Goal: Task Accomplishment & Management: Manage account settings

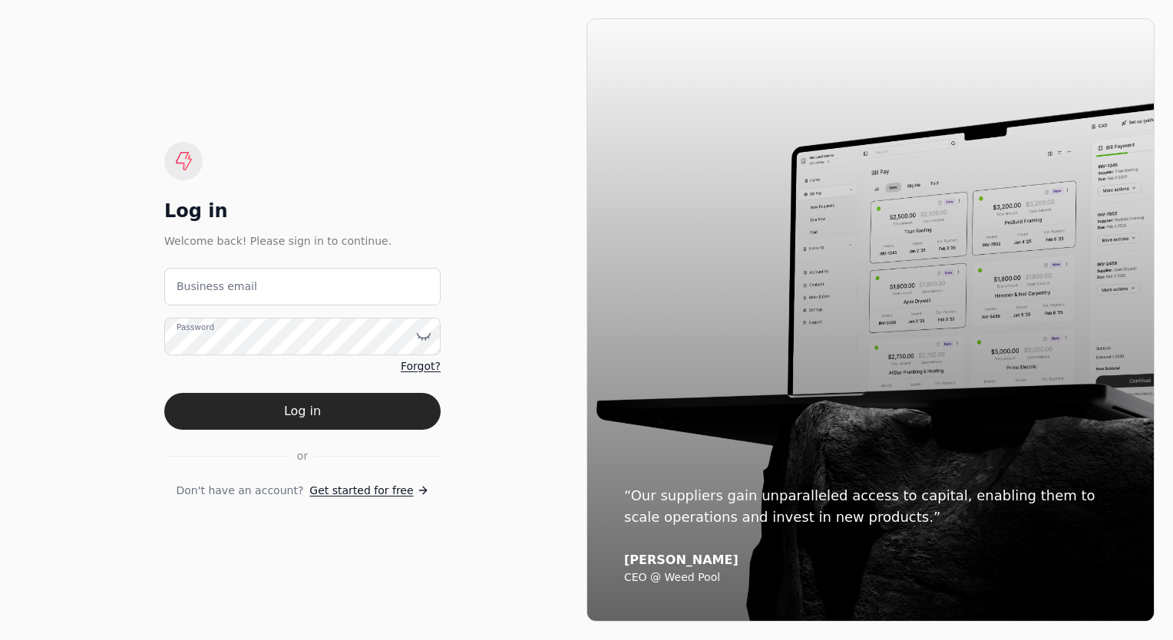
type email "[PERSON_NAME][EMAIL_ADDRESS][DOMAIN_NAME]"
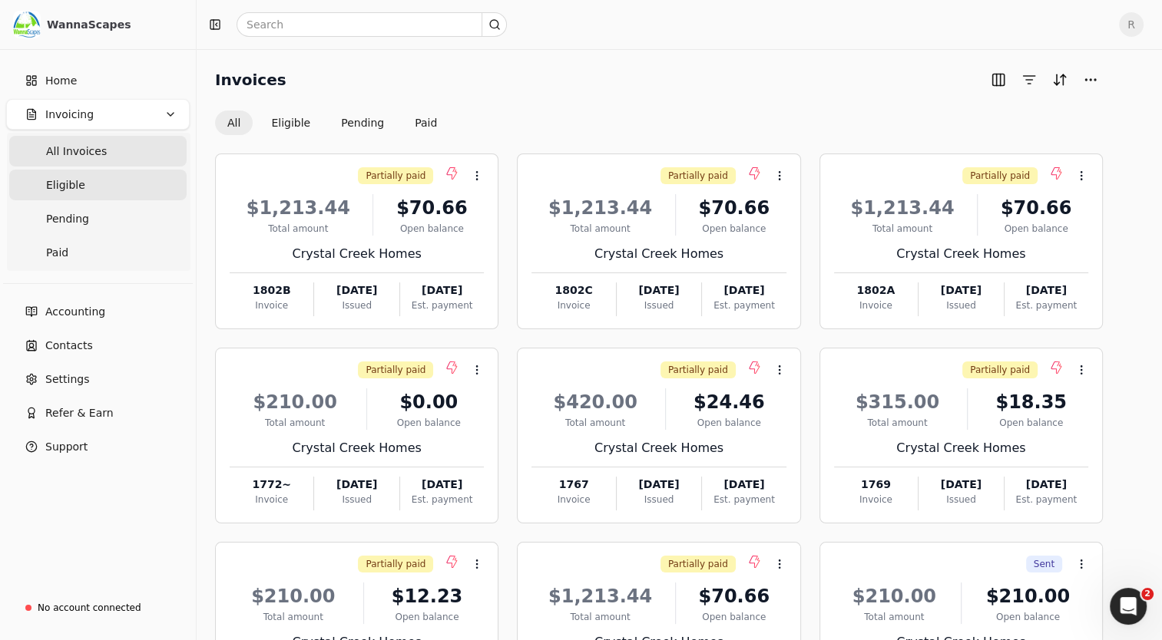
click at [78, 181] on span "Eligible" at bounding box center [65, 185] width 39 height 16
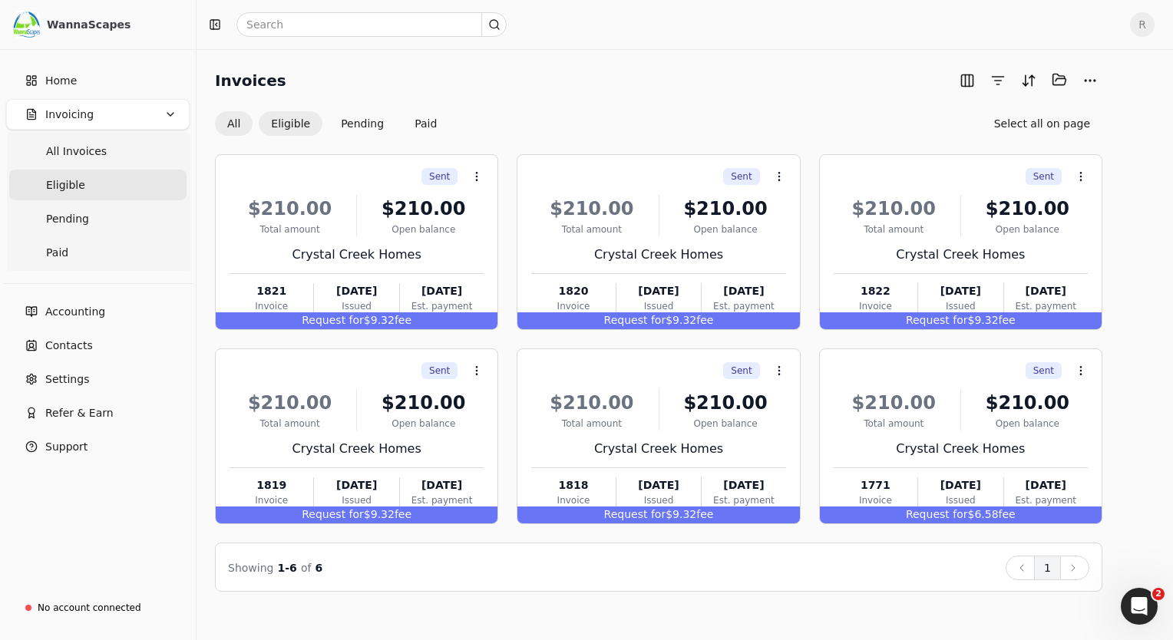
click at [235, 121] on button "All" at bounding box center [234, 123] width 38 height 25
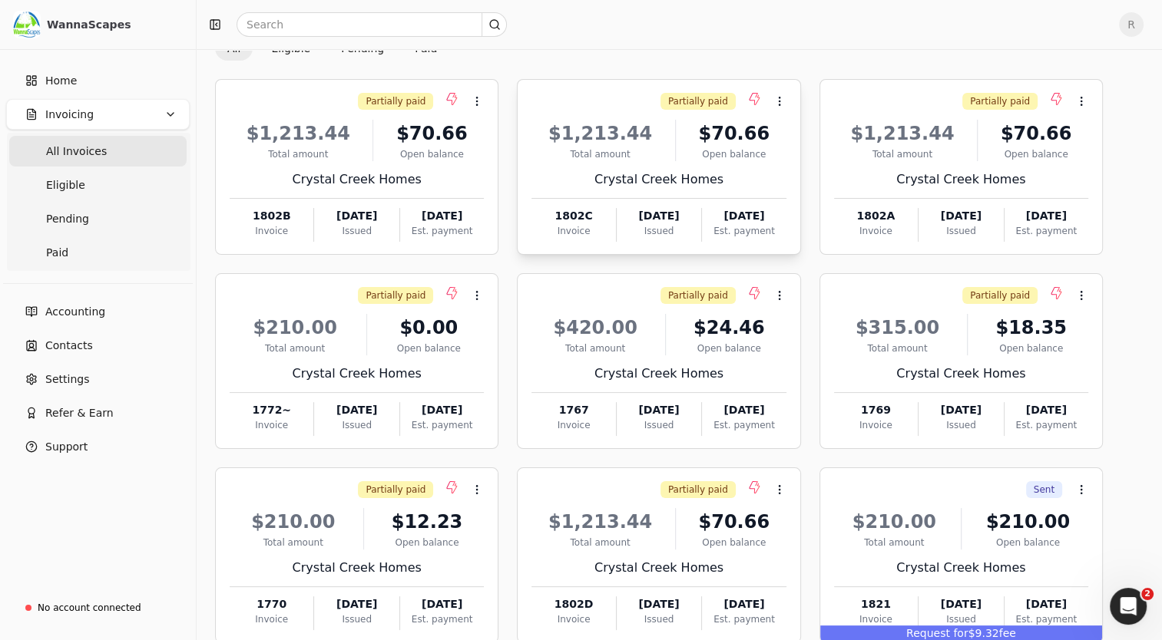
scroll to position [162, 0]
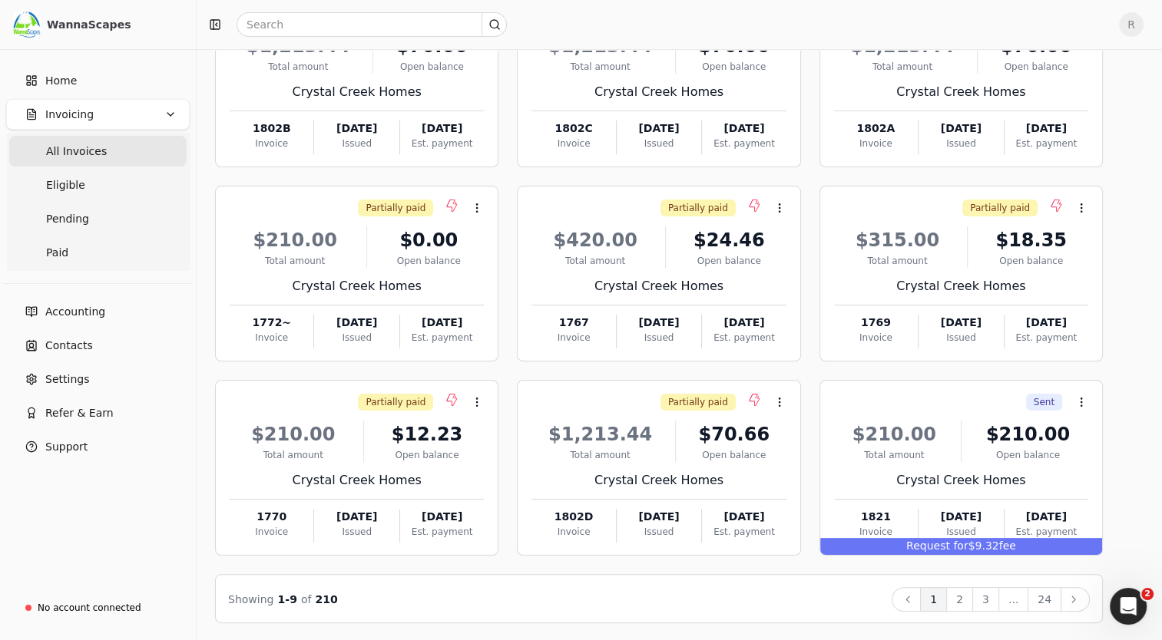
click at [968, 593] on button "2" at bounding box center [959, 599] width 27 height 25
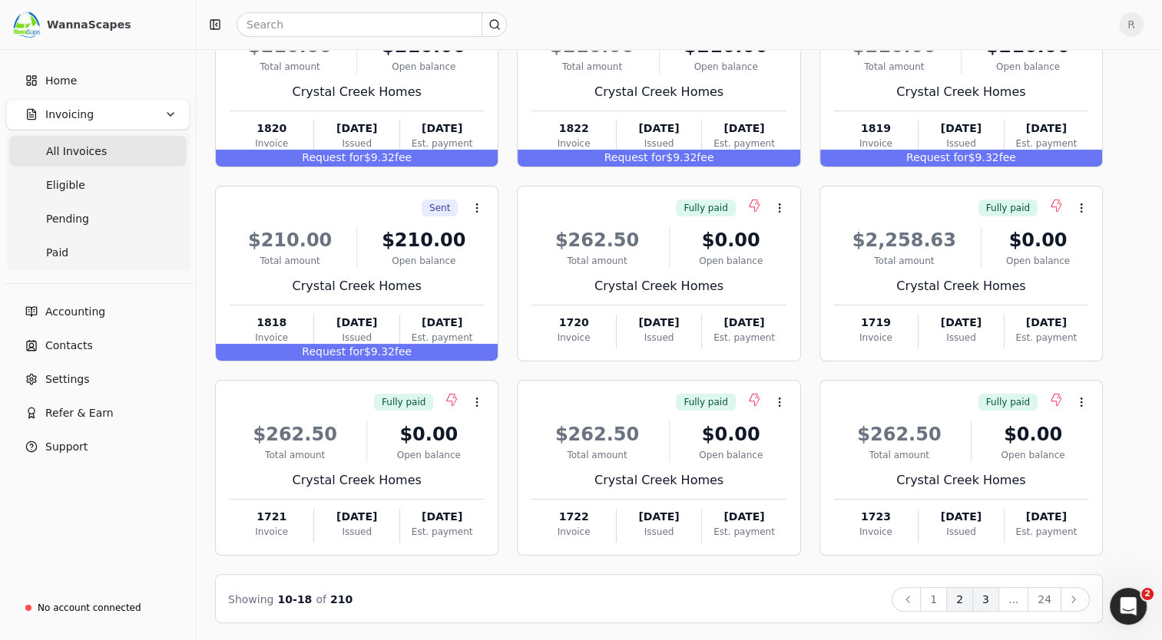
click at [999, 593] on button "3" at bounding box center [985, 599] width 27 height 25
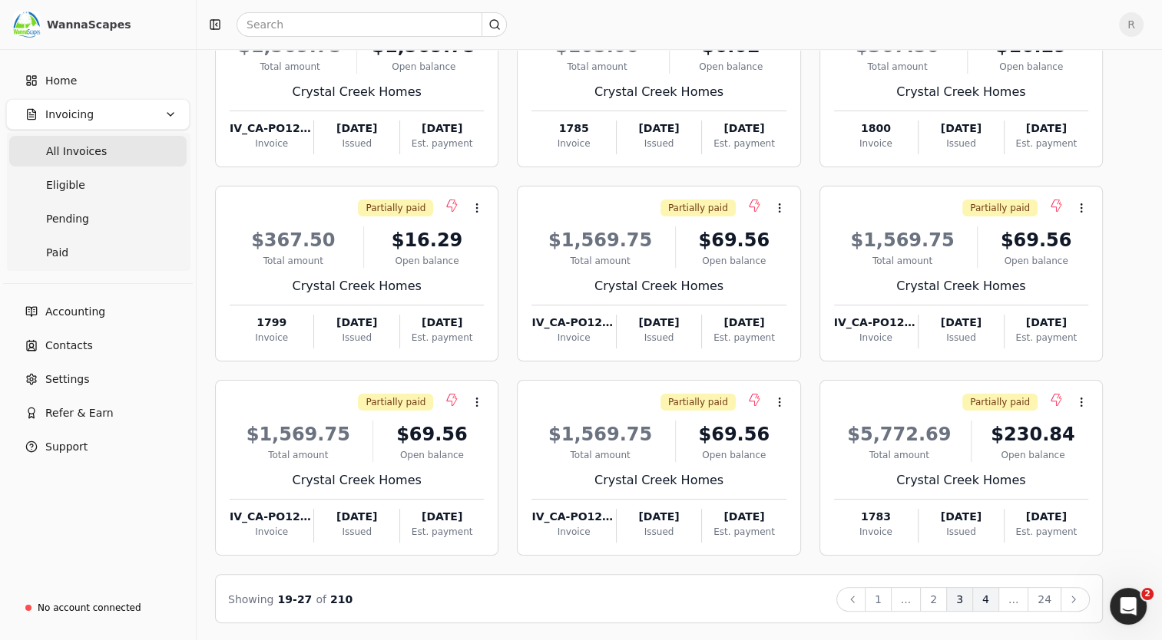
click at [992, 597] on button "4" at bounding box center [985, 599] width 27 height 25
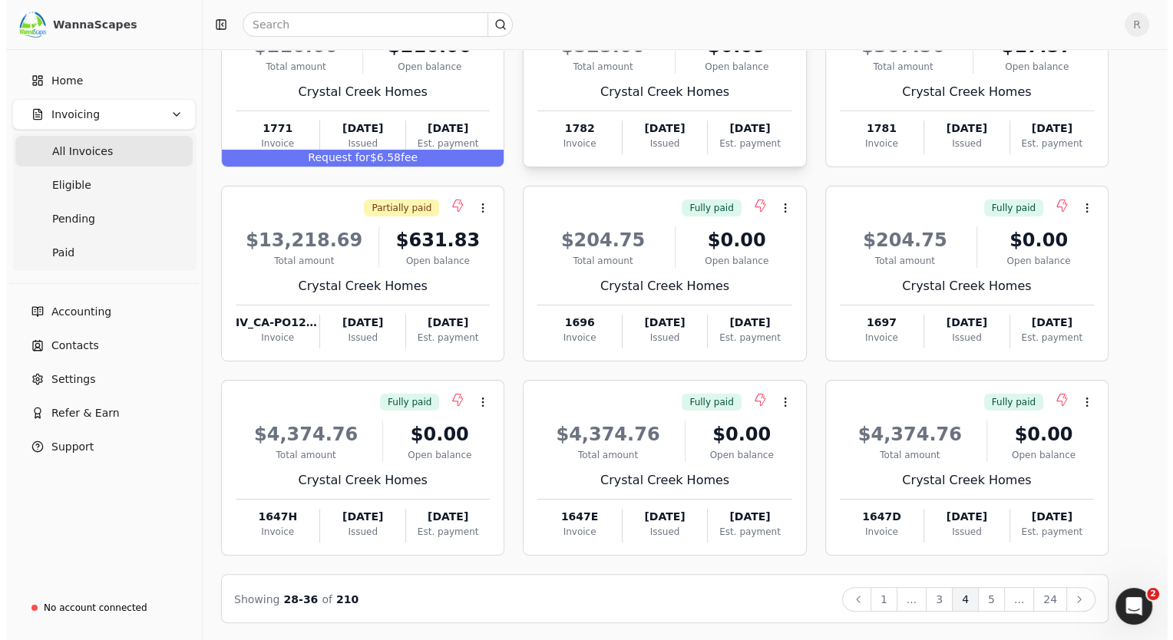
scroll to position [0, 0]
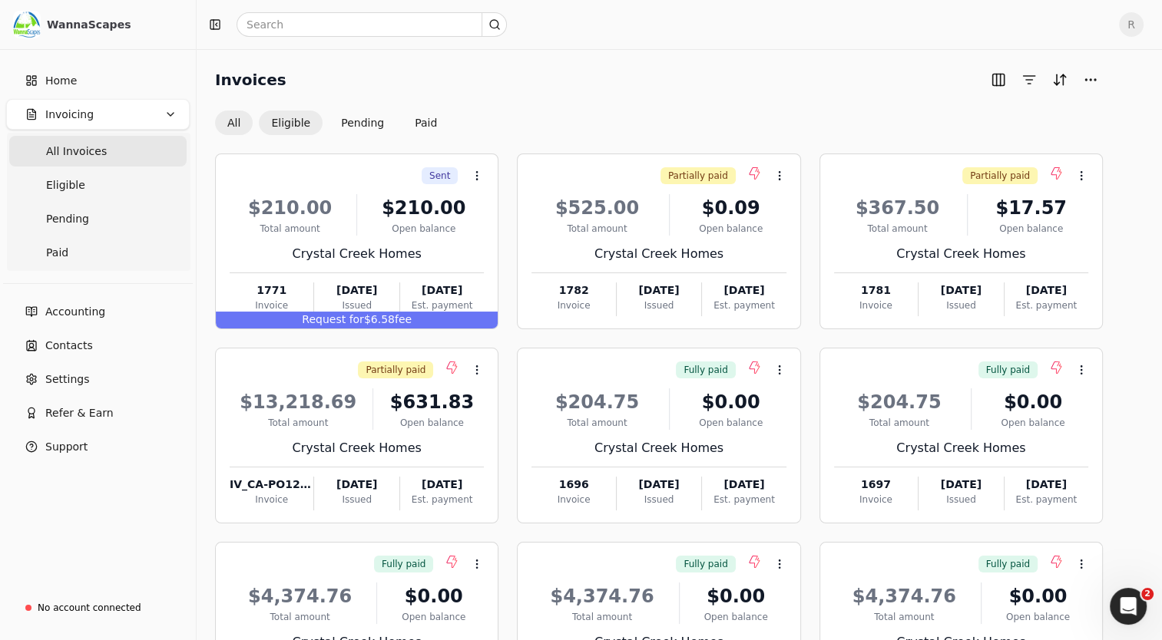
click at [284, 126] on button "Eligible" at bounding box center [291, 123] width 64 height 25
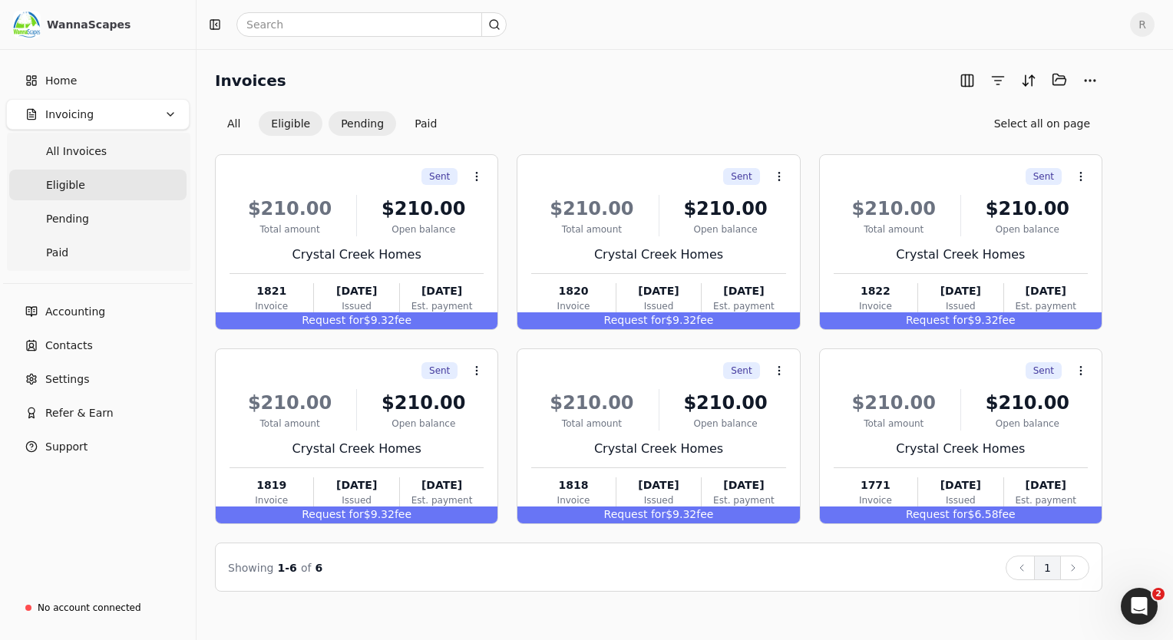
click at [356, 125] on button "Pending" at bounding box center [363, 123] width 68 height 25
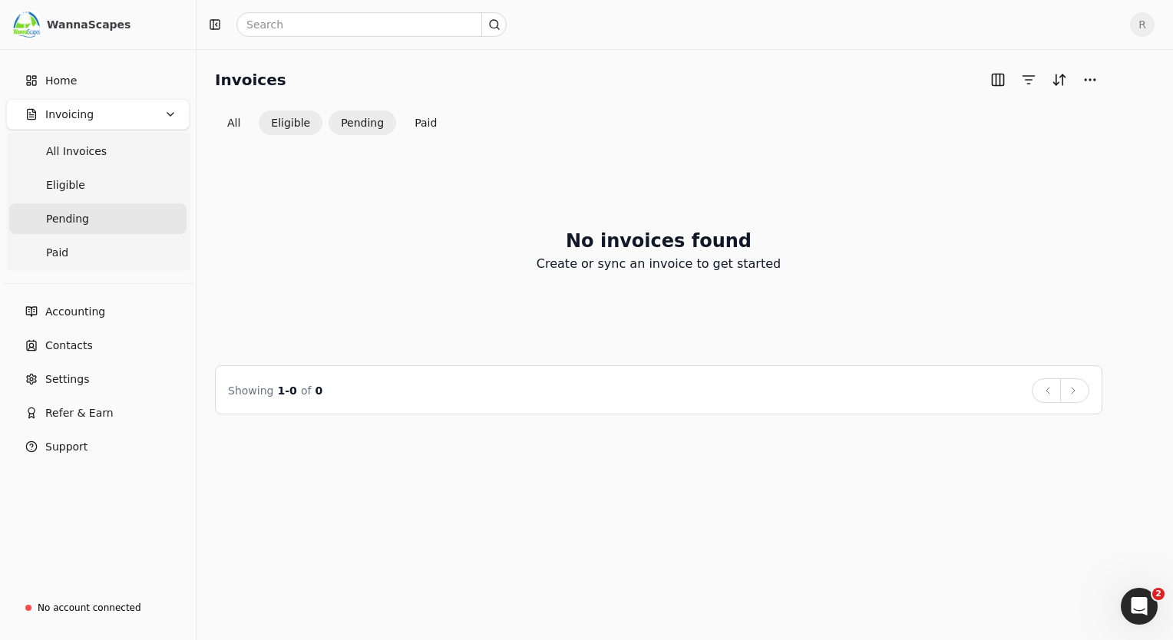
click at [286, 124] on button "Eligible" at bounding box center [291, 123] width 64 height 25
